Goal: Find specific fact: Find specific fact

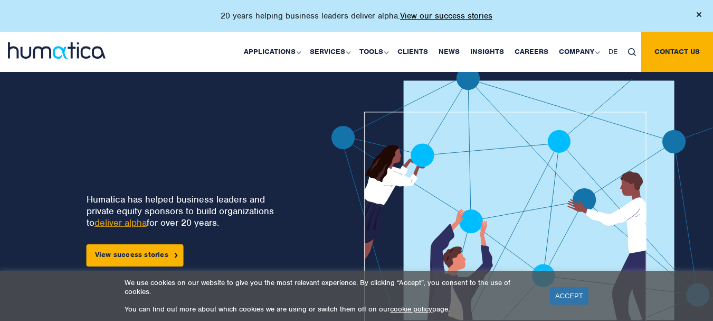
scroll to position [3111, 0]
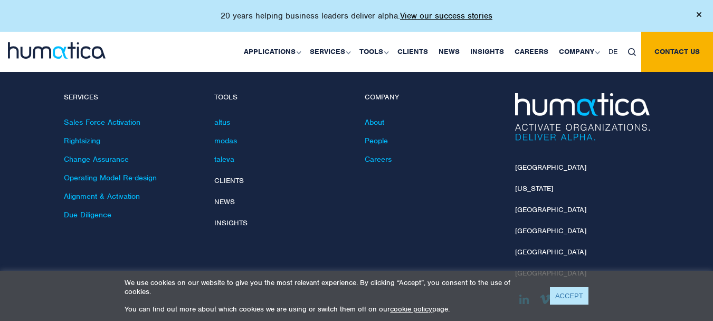
click at [555, 299] on link "ACCEPT" at bounding box center [569, 295] width 39 height 17
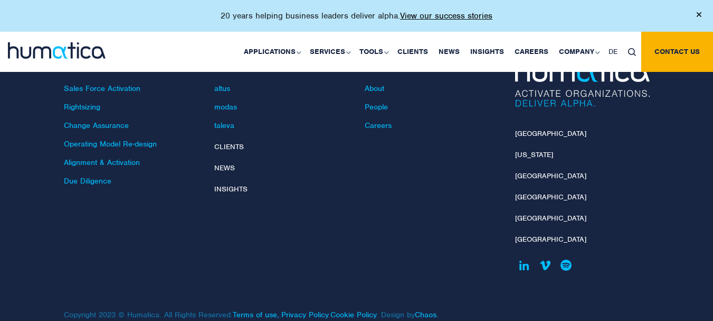
scroll to position [3159, 0]
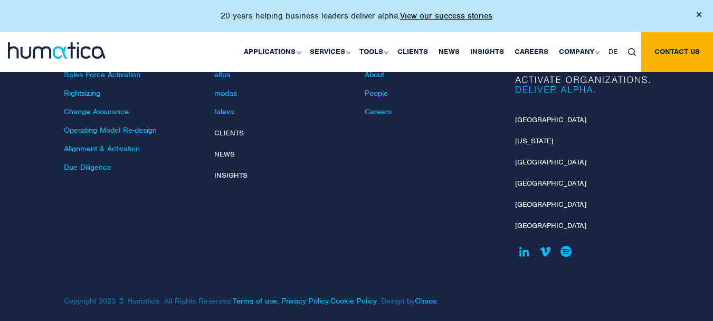
click at [199, 195] on div "Services Sales Force Activation Rightsizing Change Assurance Operating Model Re…" at bounding box center [131, 157] width 151 height 224
click at [532, 115] on link "[GEOGRAPHIC_DATA]" at bounding box center [550, 119] width 71 height 9
click at [318, 296] on link "Privacy Policy" at bounding box center [304, 301] width 47 height 10
click at [371, 296] on link "Cookie Policy" at bounding box center [354, 301] width 46 height 10
click at [264, 296] on link "Terms of use," at bounding box center [256, 301] width 46 height 10
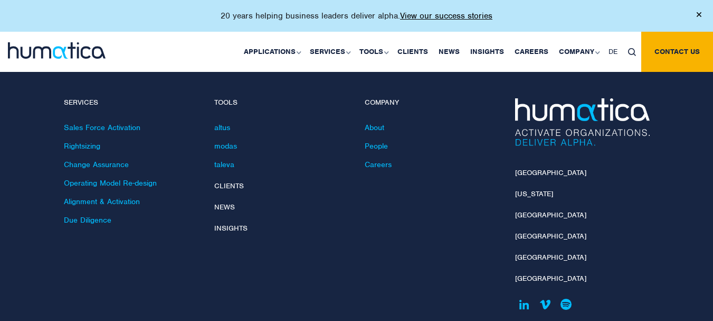
scroll to position [3053, 0]
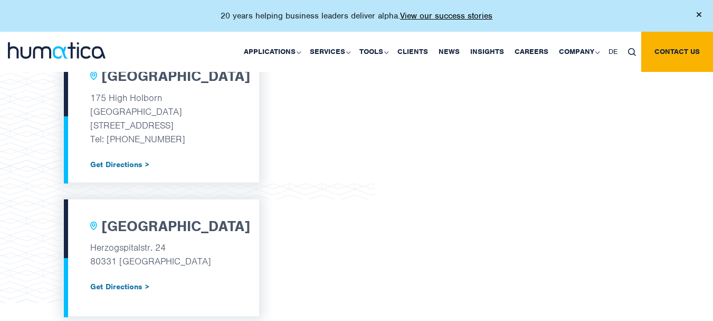
scroll to position [357, 0]
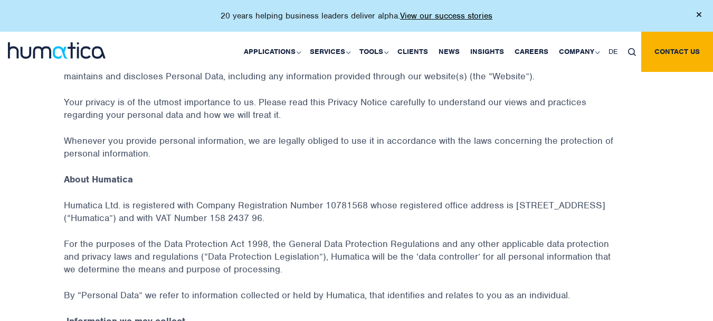
scroll to position [158, 0]
click at [336, 202] on p "Humatica Ltd. is registered with Company Registration Number 10781568 whose reg…" at bounding box center [357, 217] width 586 height 39
copy p "10781568"
